Goal: Task Accomplishment & Management: Use online tool/utility

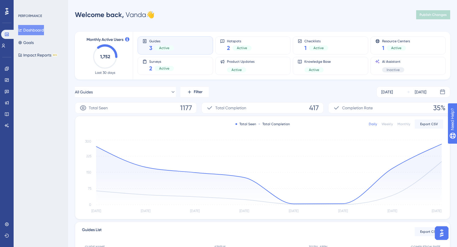
click at [35, 31] on button "Dashboard" at bounding box center [31, 30] width 26 height 10
click at [250, 45] on div "2 Active" at bounding box center [239, 48] width 25 height 8
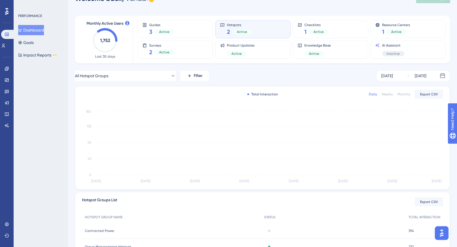
scroll to position [70, 0]
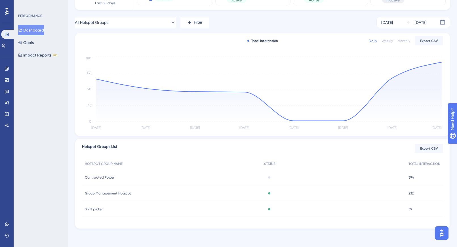
click at [117, 193] on span "Group Management Hotspot" at bounding box center [108, 193] width 46 height 5
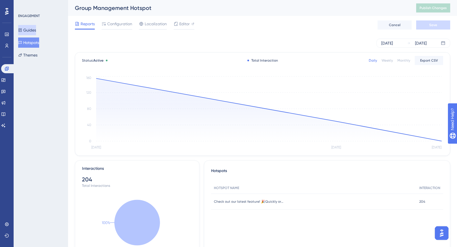
click at [36, 29] on button "Guides" at bounding box center [27, 30] width 18 height 10
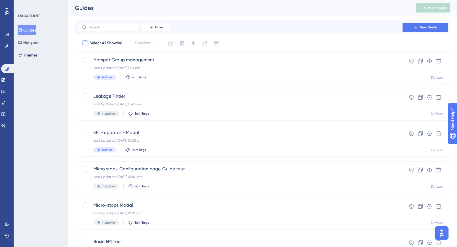
click at [86, 43] on div at bounding box center [85, 43] width 6 height 6
checkbox input "true"
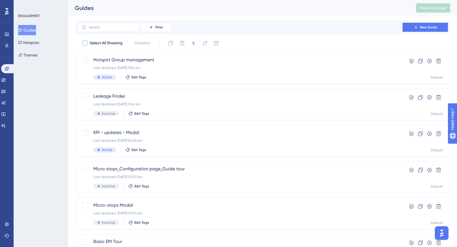
checkbox input "true"
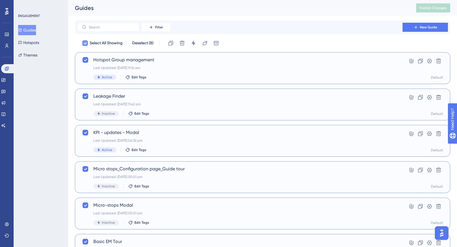
click at [86, 43] on icon at bounding box center [85, 43] width 3 height 2
checkbox input "false"
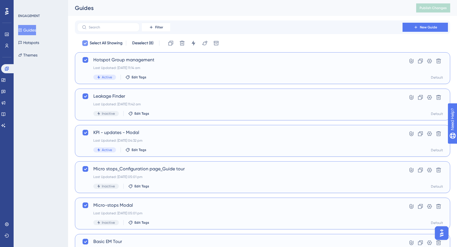
checkbox input "false"
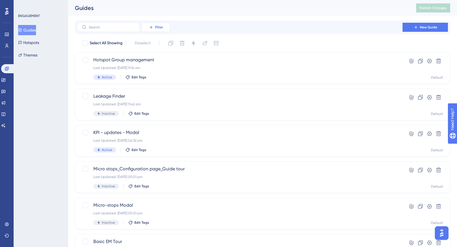
click at [164, 27] on button "Filter" at bounding box center [156, 27] width 28 height 9
click at [206, 24] on div "Filter Tags Tags Segments Segments Containers Containers Status Status Date Cre…" at bounding box center [262, 27] width 371 height 9
click at [160, 27] on span "Filter" at bounding box center [159, 27] width 8 height 5
click at [158, 43] on span "Tags" at bounding box center [154, 43] width 9 height 7
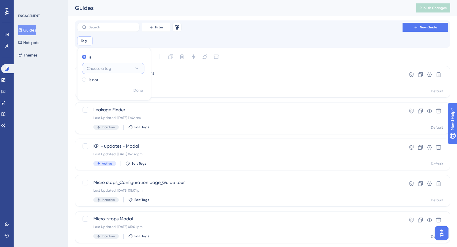
click at [95, 67] on span "Choose a tag" at bounding box center [99, 68] width 24 height 7
type input "ac"
click at [136, 67] on icon at bounding box center [137, 69] width 6 height 6
click at [156, 47] on div "Filter Remove Filters New Guide Tag Remove is Choose a tag is not Done" at bounding box center [263, 33] width 376 height 27
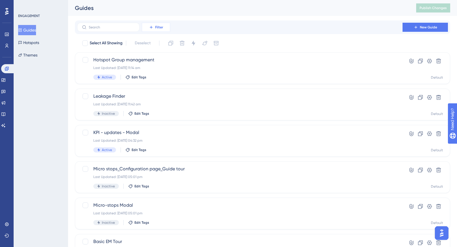
click at [163, 32] on button "Filter" at bounding box center [156, 27] width 28 height 9
click at [160, 76] on span "Status" at bounding box center [156, 77] width 12 height 7
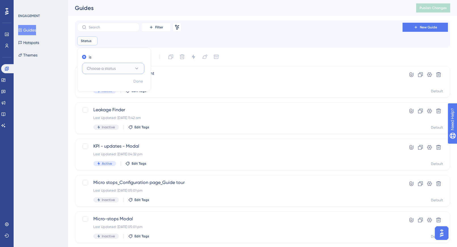
click at [99, 67] on span "Choose a status" at bounding box center [101, 68] width 29 height 7
click at [99, 89] on div "Active Active" at bounding box center [113, 85] width 46 height 11
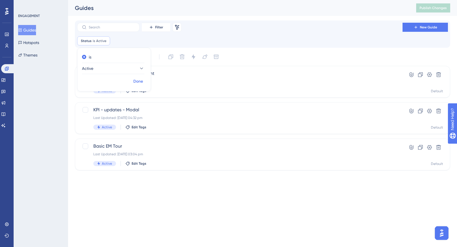
click at [133, 81] on span "Done" at bounding box center [138, 81] width 10 height 7
click at [151, 0] on html "Performance Users Engagement Widgets Feedback Product Updates Knowledge Base AI…" at bounding box center [228, 0] width 457 height 0
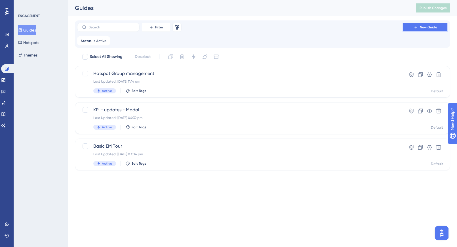
click at [429, 28] on span "New Guide" at bounding box center [428, 27] width 17 height 5
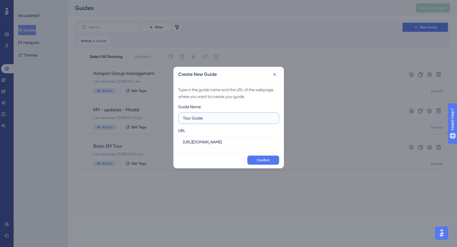
paste input "Leakage finde"
type input "Tour Guide Leakage finder"
click at [260, 160] on span "Confirm" at bounding box center [263, 160] width 12 height 5
